Goal: Transaction & Acquisition: Purchase product/service

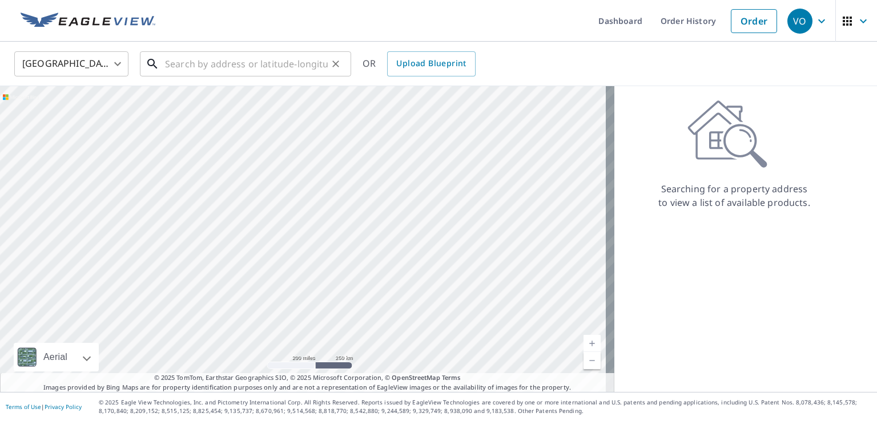
drag, startPoint x: 0, startPoint y: 0, endPoint x: 249, endPoint y: 56, distance: 255.1
click at [250, 60] on input "text" at bounding box center [246, 64] width 163 height 32
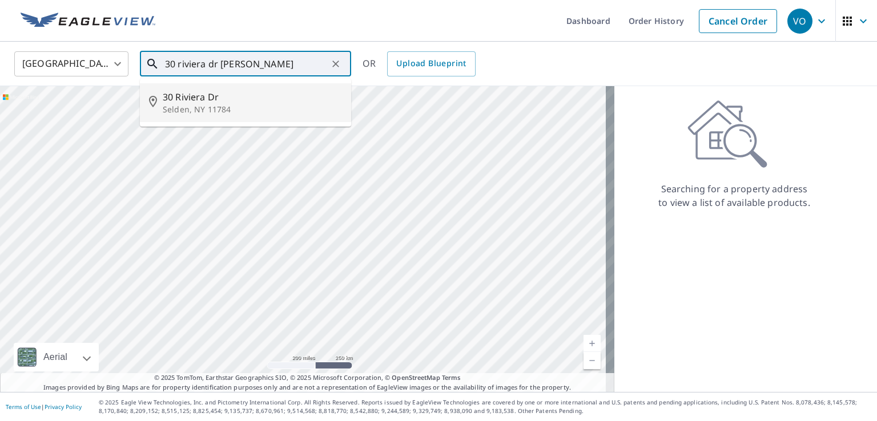
click at [262, 108] on p "Selden, NY 11784" at bounding box center [252, 109] width 179 height 11
type input "[STREET_ADDRESS][PERSON_NAME]"
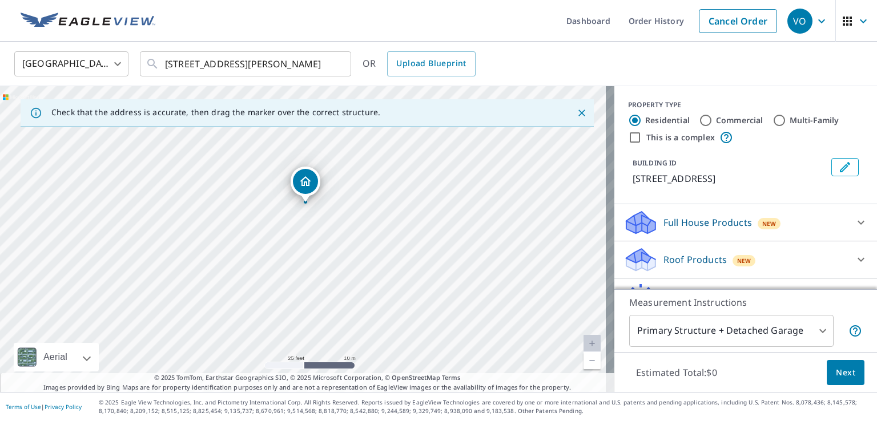
drag, startPoint x: 348, startPoint y: 169, endPoint x: 349, endPoint y: 228, distance: 58.8
click at [349, 228] on div "[STREET_ADDRESS][PERSON_NAME]" at bounding box center [307, 239] width 614 height 306
click at [756, 251] on div "Roof Products New" at bounding box center [735, 260] width 224 height 27
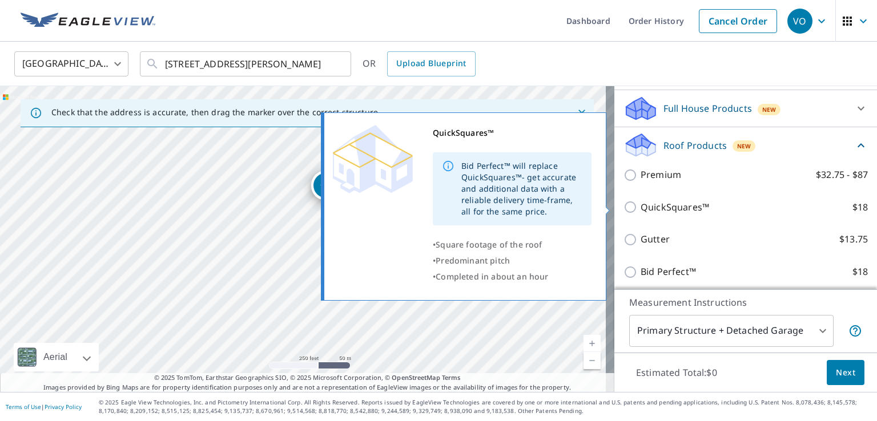
click at [680, 206] on p "QuickSquares™" at bounding box center [674, 207] width 68 height 14
click at [640, 206] on input "QuickSquares™ $18" at bounding box center [631, 207] width 17 height 14
checkbox input "true"
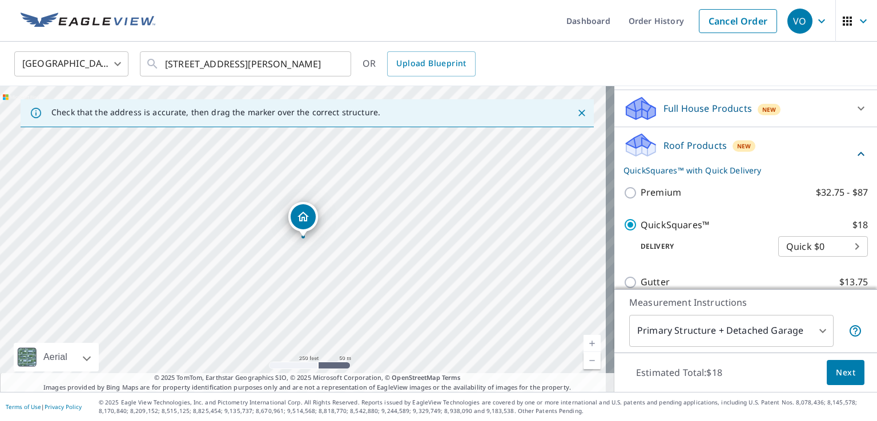
click at [834, 381] on button "Next" at bounding box center [845, 373] width 38 height 26
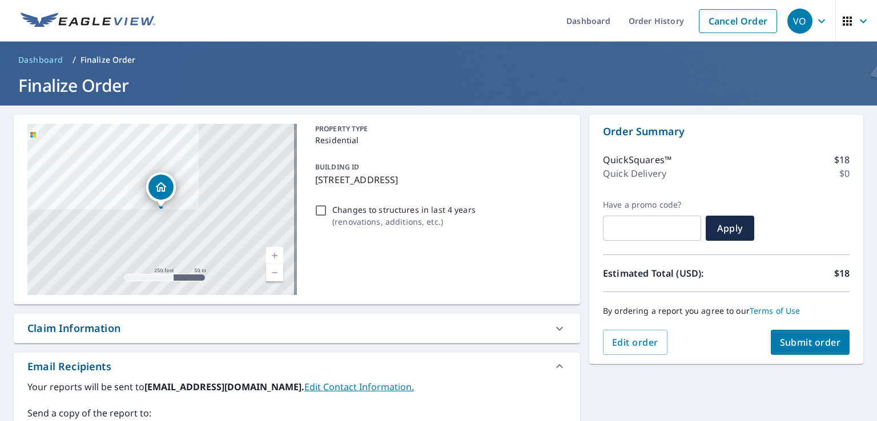
click at [817, 348] on span "Submit order" at bounding box center [810, 342] width 61 height 13
